Goal: Navigation & Orientation: Find specific page/section

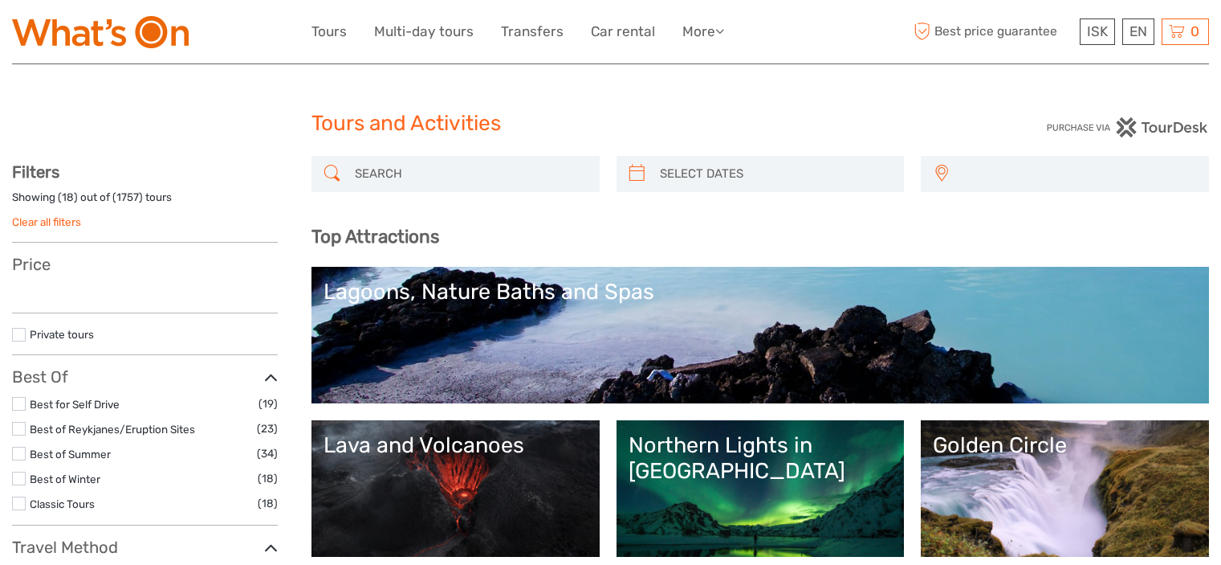
select select
click at [459, 160] on input "search" at bounding box center [470, 174] width 243 height 28
select select
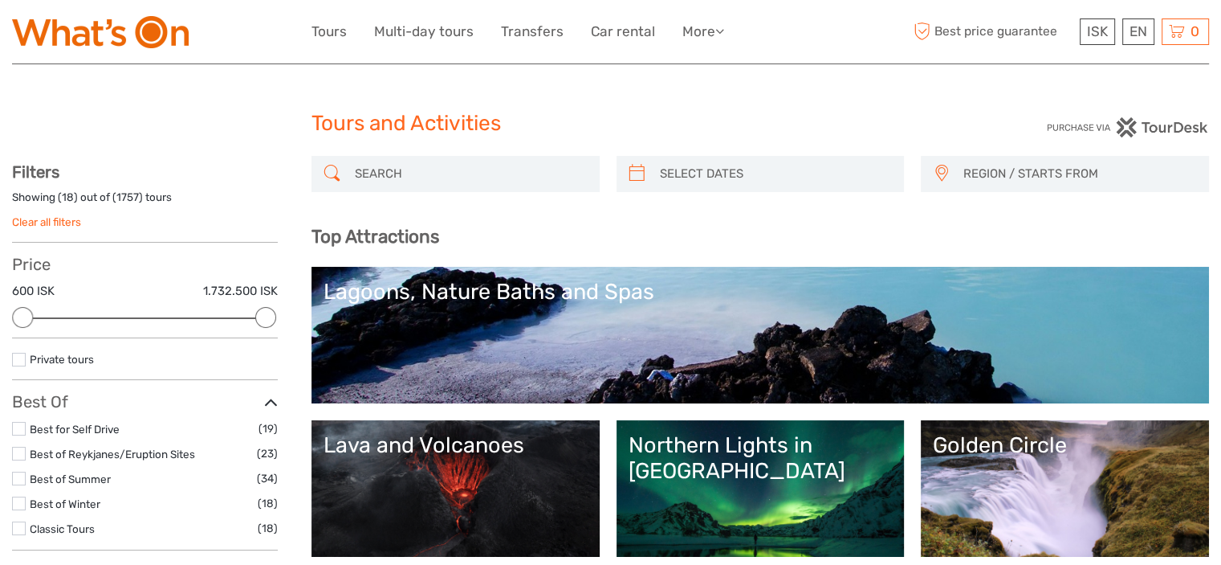
click at [826, 468] on link "Northern Lights in [GEOGRAPHIC_DATA]" at bounding box center [761, 488] width 264 height 112
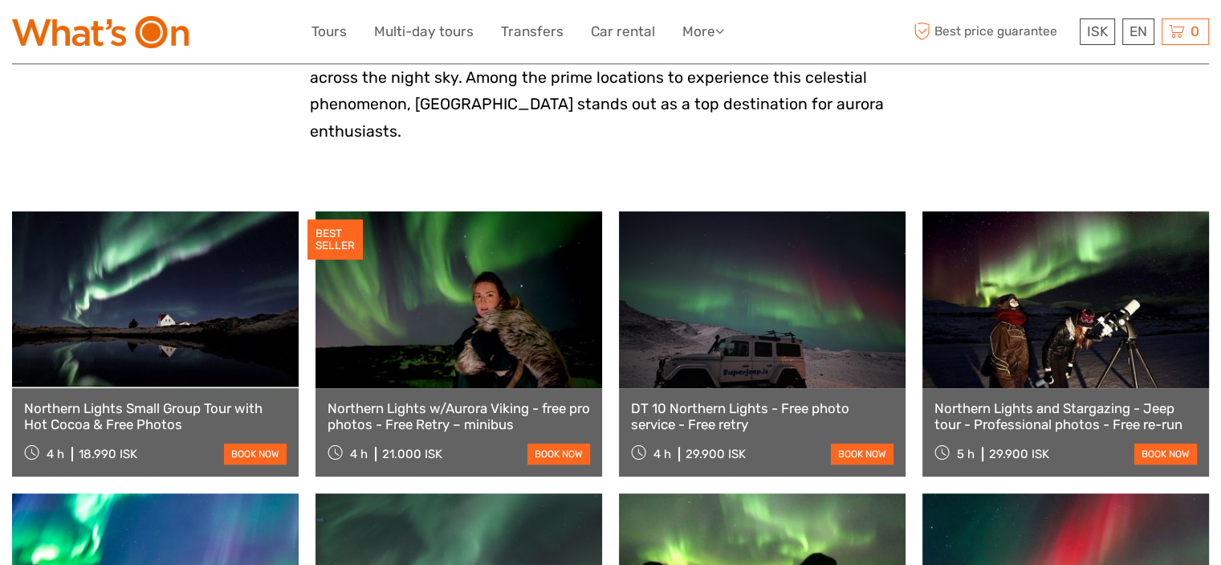
scroll to position [482, 0]
